Goal: Information Seeking & Learning: Find contact information

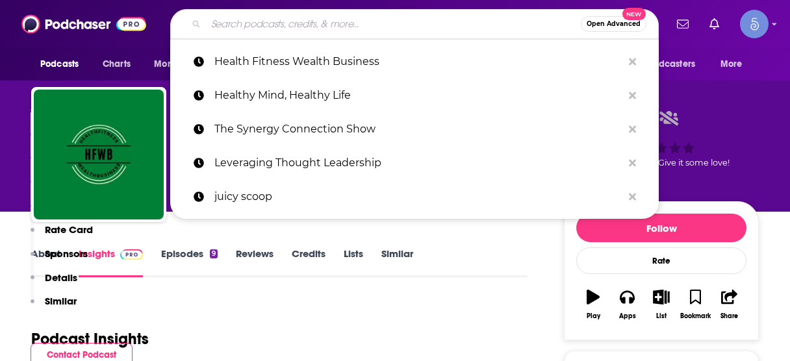
scroll to position [260, 0]
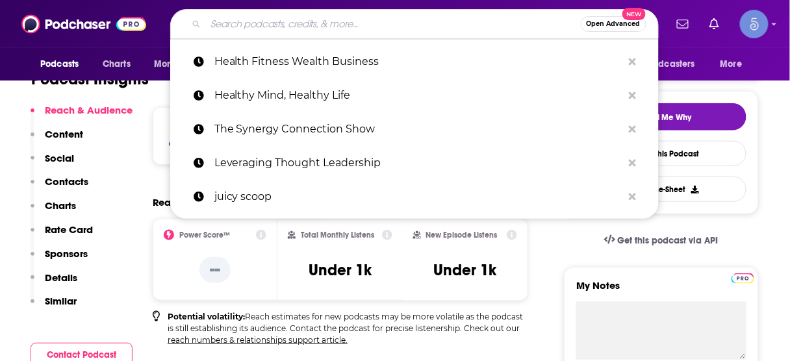
type input "The Manufacturing Executive"
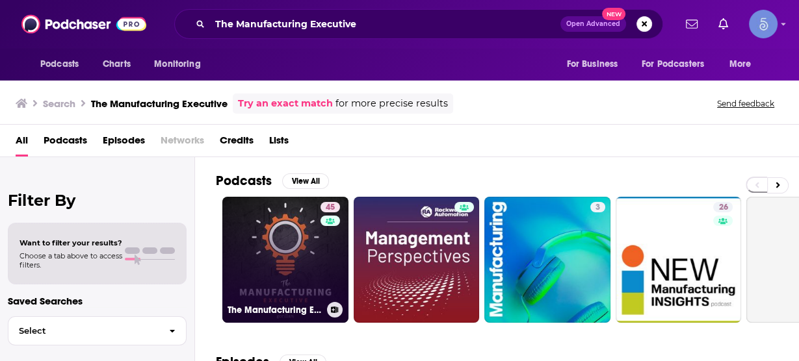
click at [287, 253] on link "45 The Manufacturing Executive" at bounding box center [285, 260] width 126 height 126
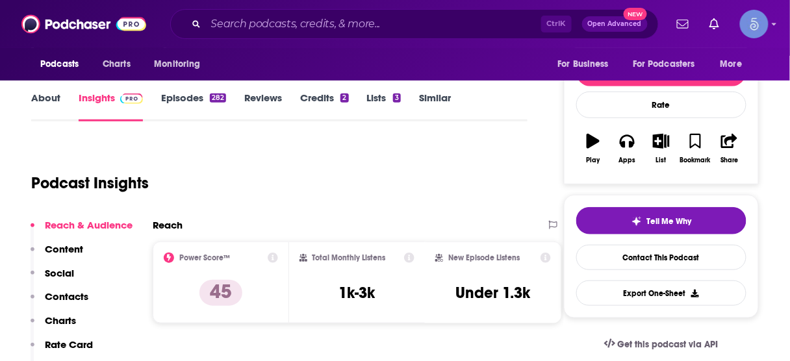
scroll to position [208, 0]
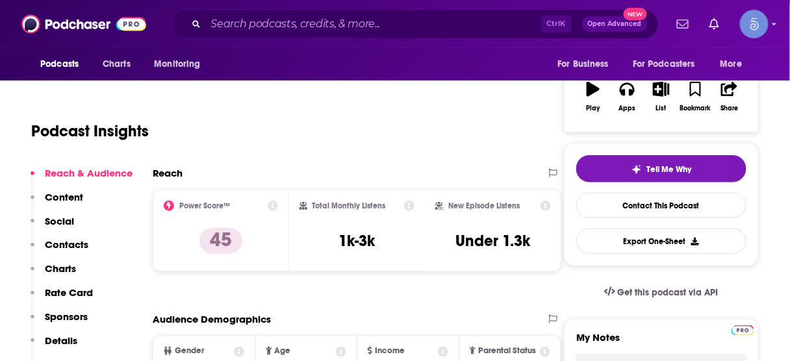
click at [78, 249] on p "Contacts" at bounding box center [67, 245] width 44 height 12
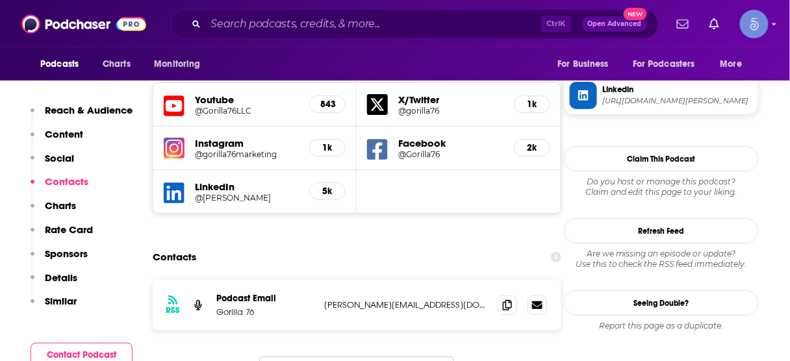
scroll to position [1156, 0]
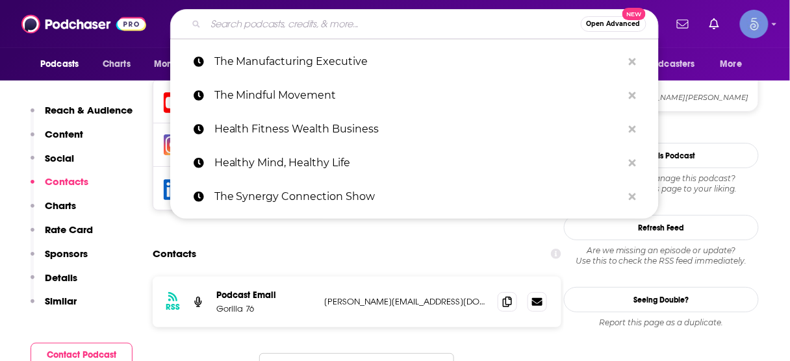
click at [285, 24] on input "Search podcasts, credits, & more..." at bounding box center [393, 24] width 375 height 21
paste input "The Builders' Table"
type input "The Builders' Table"
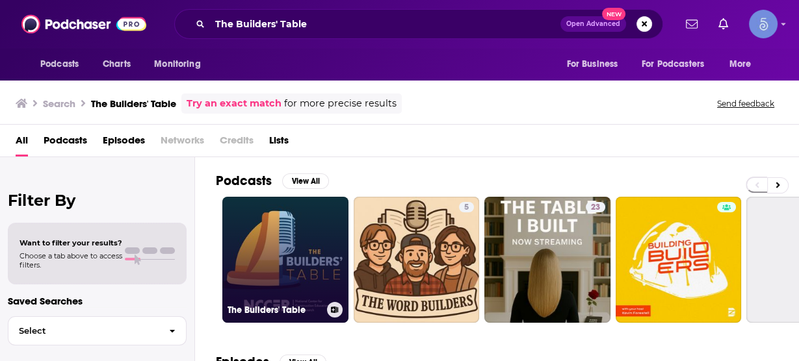
click at [315, 240] on link "The Builders' Table" at bounding box center [285, 260] width 126 height 126
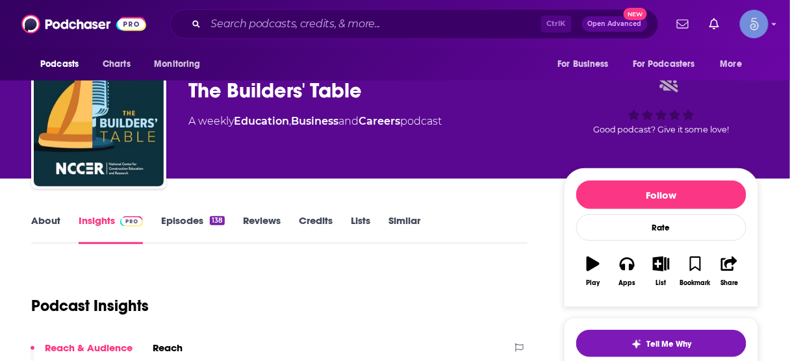
scroll to position [208, 0]
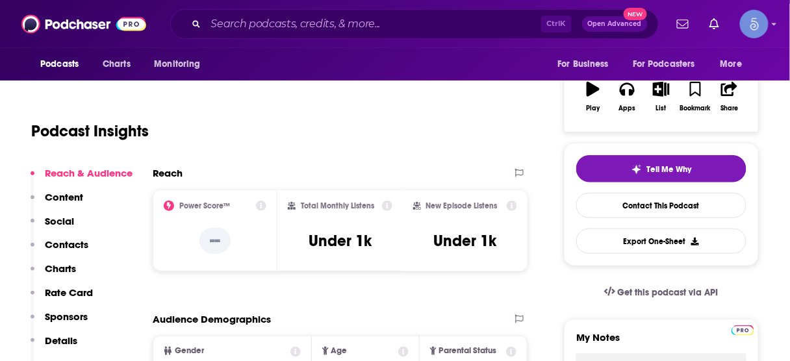
click at [62, 250] on p "Contacts" at bounding box center [67, 245] width 44 height 12
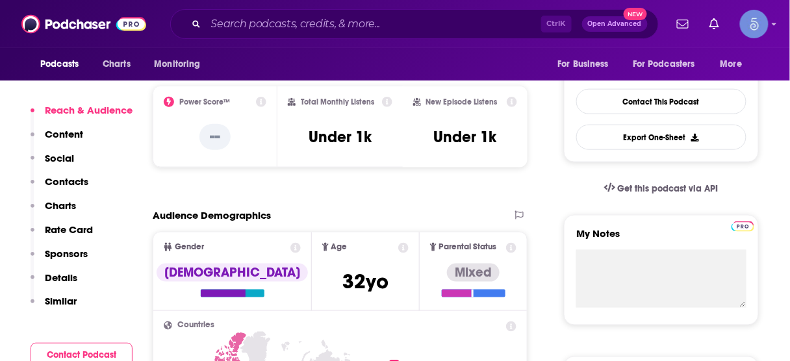
scroll to position [416, 0]
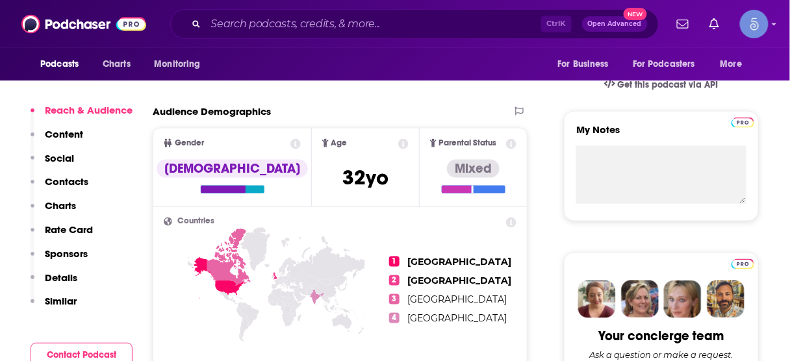
click at [65, 181] on p "Contacts" at bounding box center [67, 181] width 44 height 12
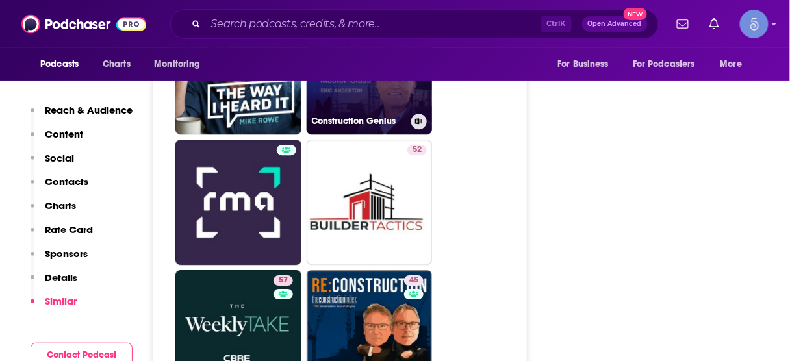
scroll to position [2080, 0]
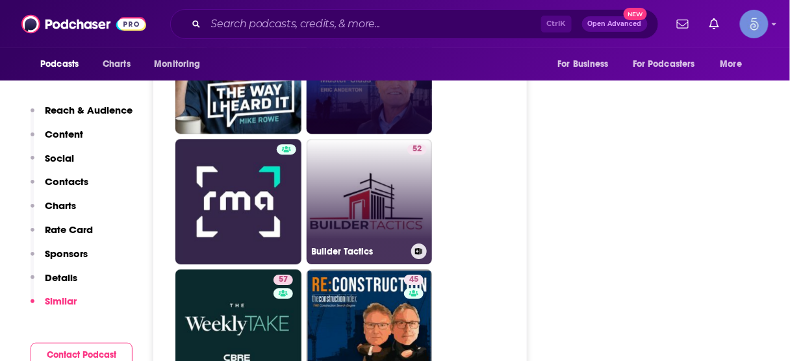
click at [365, 196] on link "52 Builder Tactics" at bounding box center [370, 202] width 126 height 126
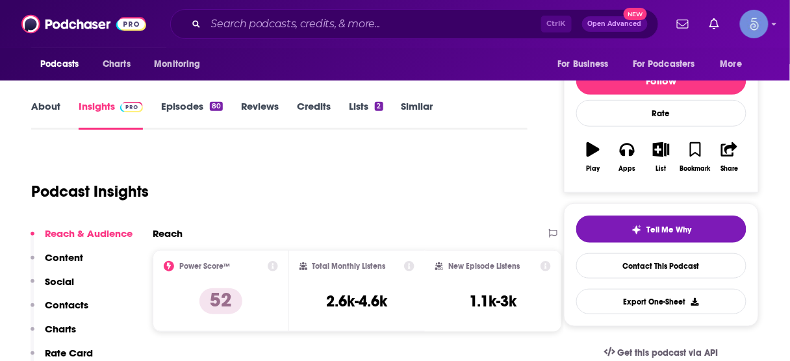
scroll to position [156, 0]
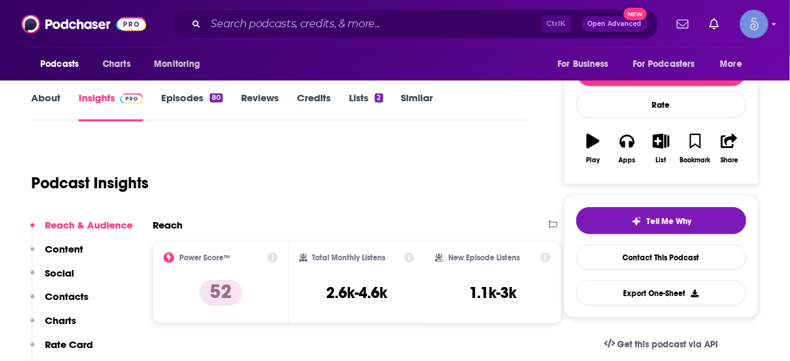
click at [57, 291] on p "Contacts" at bounding box center [67, 297] width 44 height 12
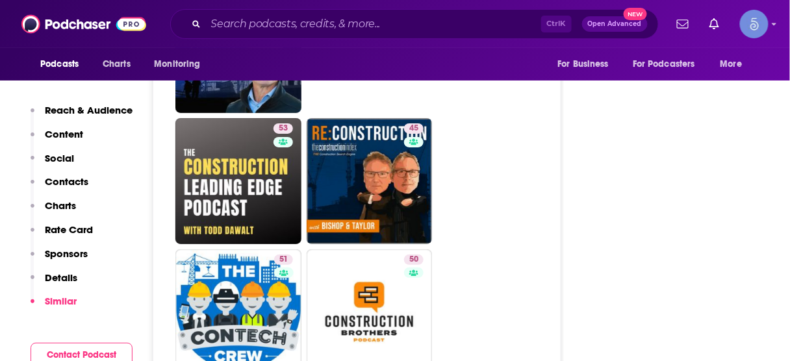
scroll to position [2420, 0]
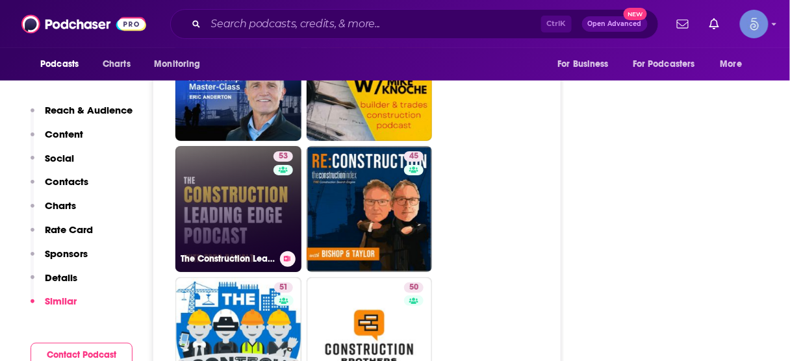
click at [227, 146] on link "53 The Construction Leading Edge Podcast" at bounding box center [238, 209] width 126 height 126
type input "[URL][DOMAIN_NAME]"
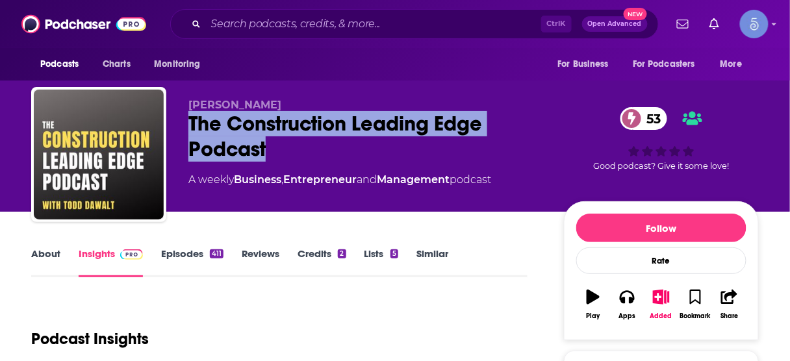
drag, startPoint x: 187, startPoint y: 120, endPoint x: 281, endPoint y: 136, distance: 95.7
click at [279, 144] on div "[PERSON_NAME] The Construction Leading Edge Podcast 53 A weekly Business , Entr…" at bounding box center [395, 157] width 728 height 140
copy h2 "The Construction Leading Edge Podcast"
